Goal: Task Accomplishment & Management: Manage account settings

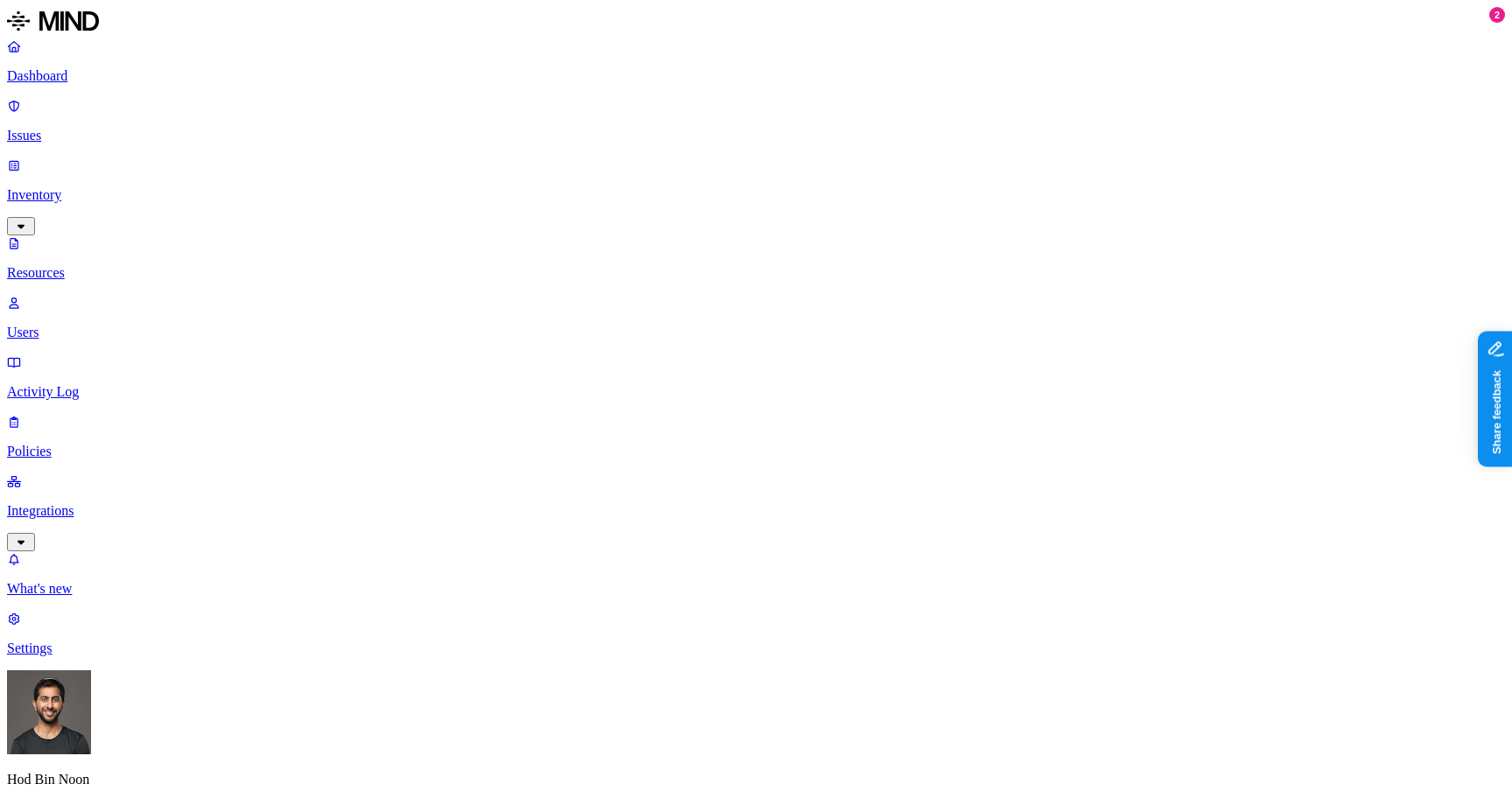
click at [170, 557] on html "Dashboard Issues Inventory Resources Users Activity Log Policies Integrations W…" at bounding box center [756, 621] width 1512 height 1244
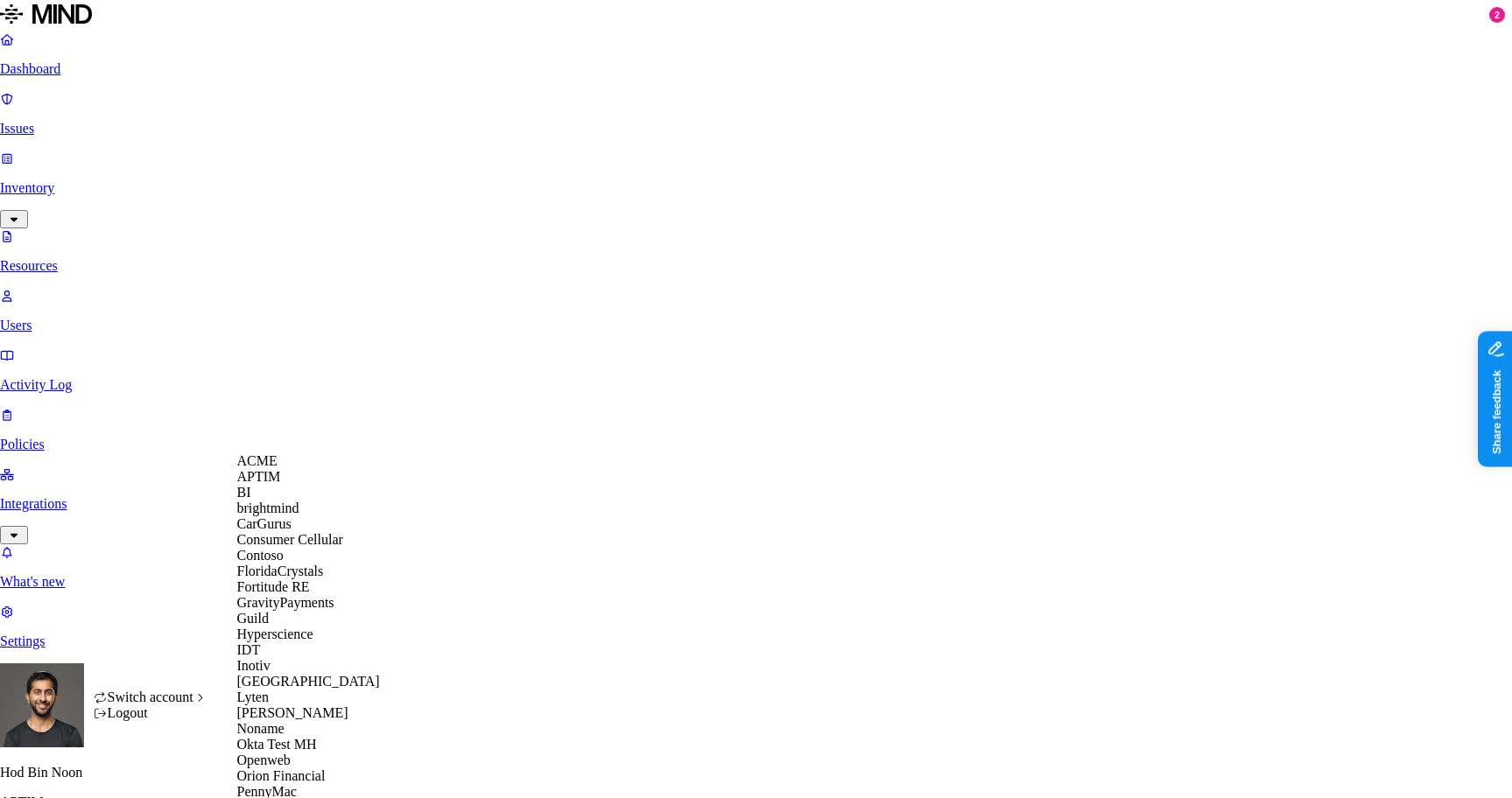
scroll to position [696, 0]
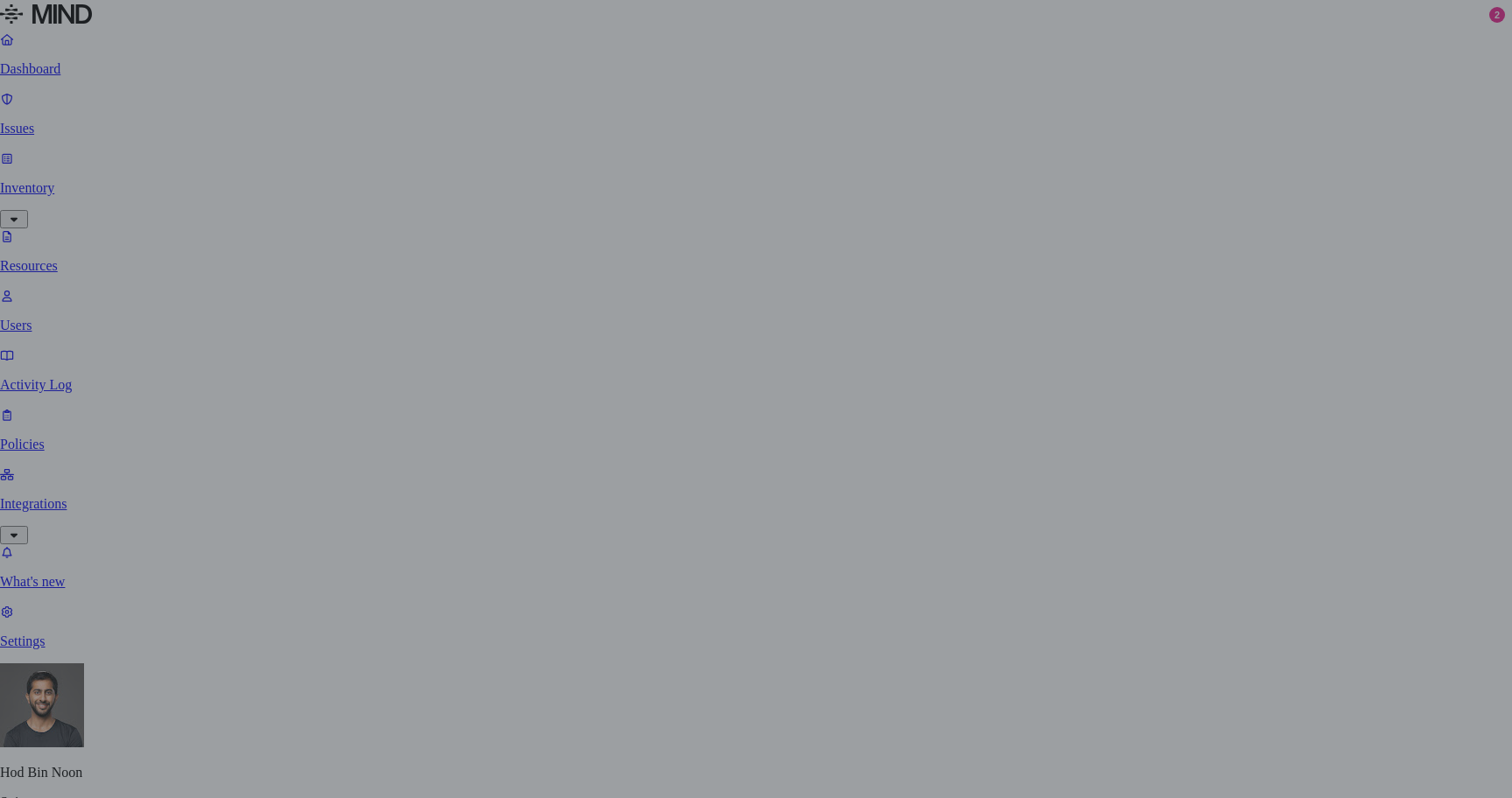
scroll to position [0, 0]
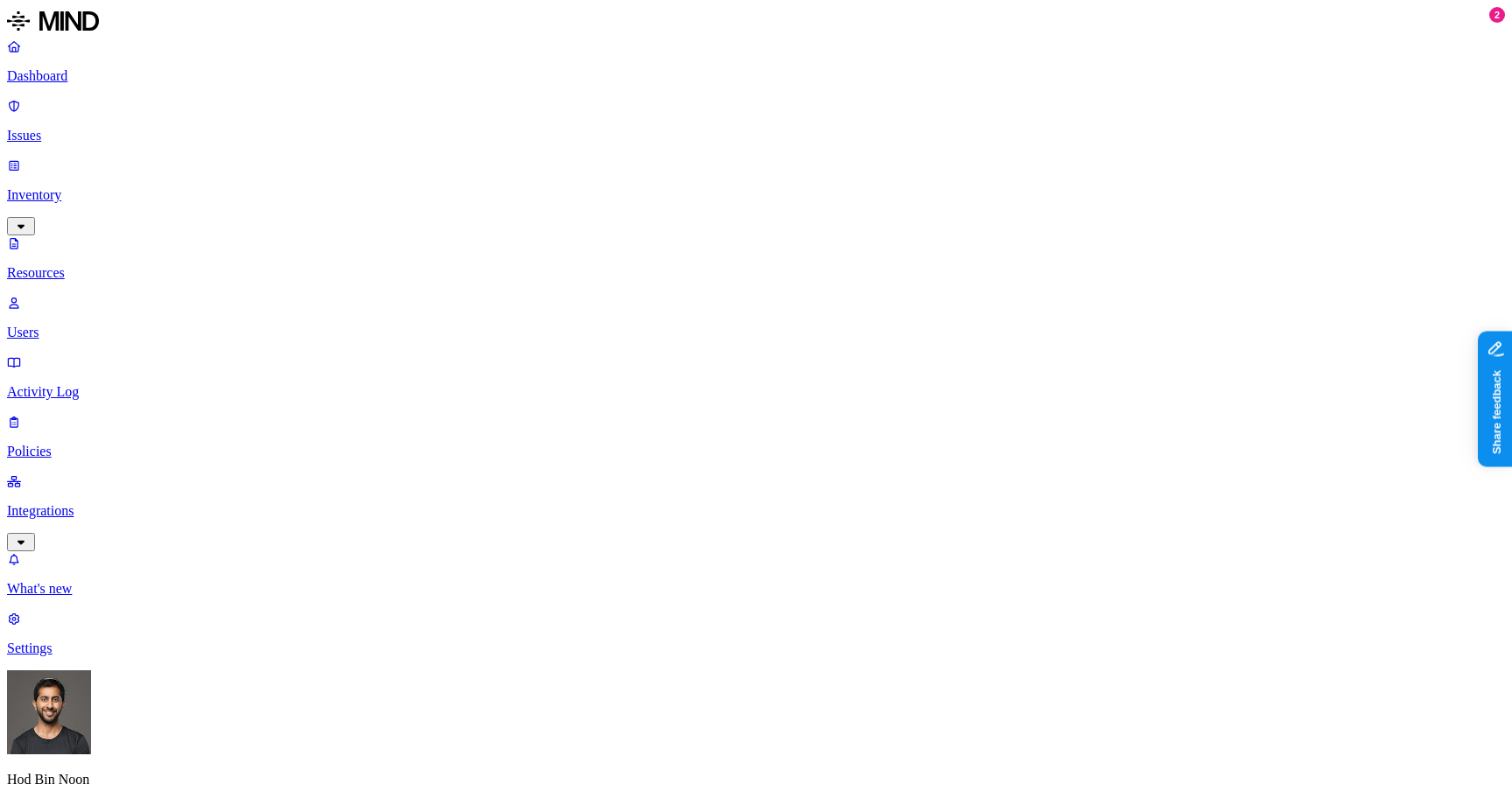
scroll to position [324, 0]
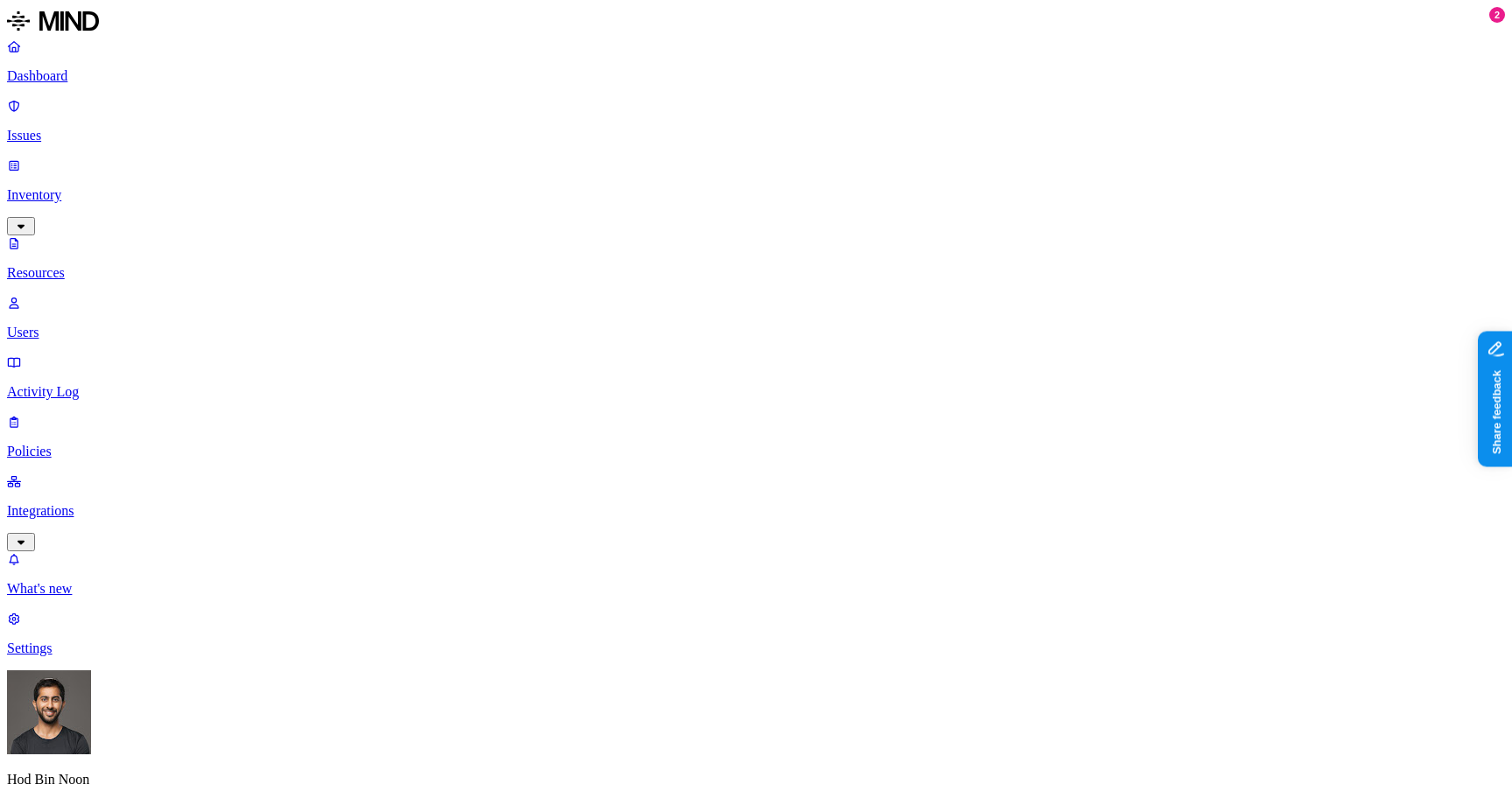
scroll to position [276, 0]
